Goal: Navigation & Orientation: Understand site structure

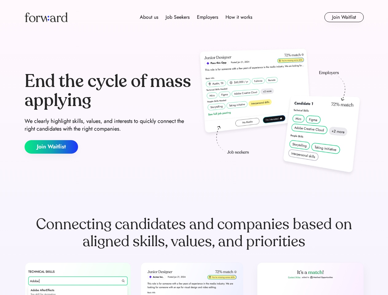
click at [194, 148] on div "End the cycle of mass applying We clearly highlight skills, values, and interes…" at bounding box center [195, 113] width 340 height 132
click at [194, 17] on div "About us Job Seekers Employers How it works" at bounding box center [196, 17] width 242 height 7
click at [46, 17] on img at bounding box center [46, 17] width 43 height 10
click at [196, 17] on div "About us Job Seekers Employers How it works" at bounding box center [196, 17] width 242 height 7
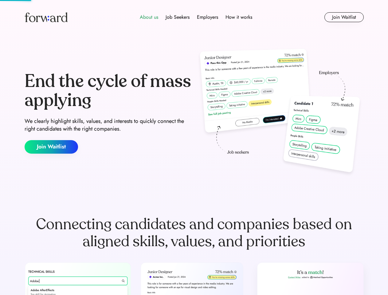
click at [149, 17] on div "About us" at bounding box center [149, 17] width 18 height 7
click at [178, 17] on div "Job Seekers" at bounding box center [178, 17] width 24 height 7
click at [208, 17] on div "Employers" at bounding box center [207, 17] width 21 height 7
click at [239, 17] on div "How it works" at bounding box center [239, 17] width 27 height 7
click at [344, 17] on button "Join Waitlist" at bounding box center [344, 17] width 39 height 10
